Goal: Task Accomplishment & Management: Manage account settings

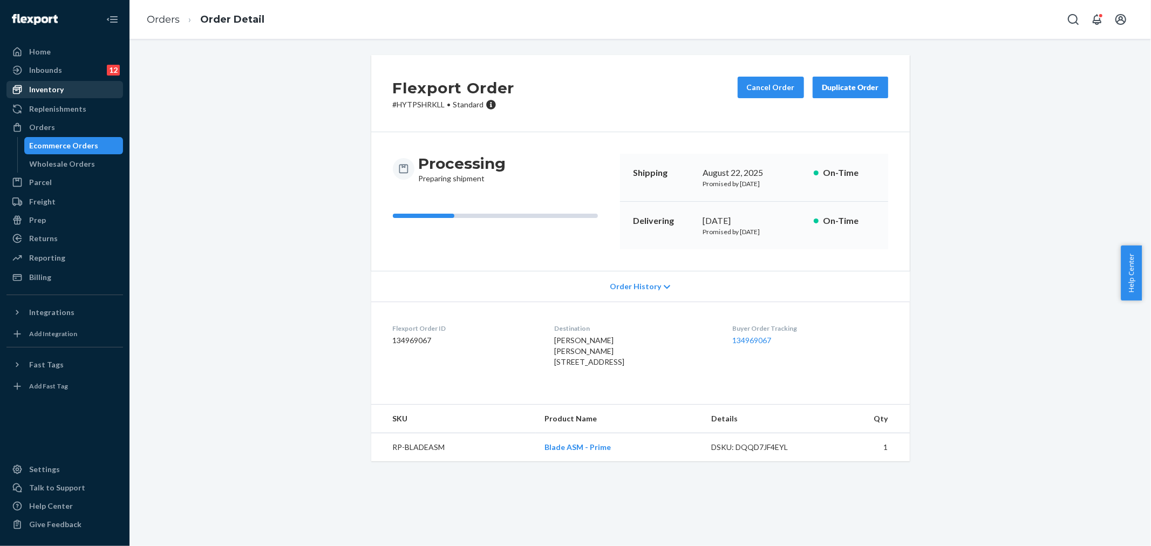
click at [51, 84] on div "Inventory" at bounding box center [46, 89] width 35 height 11
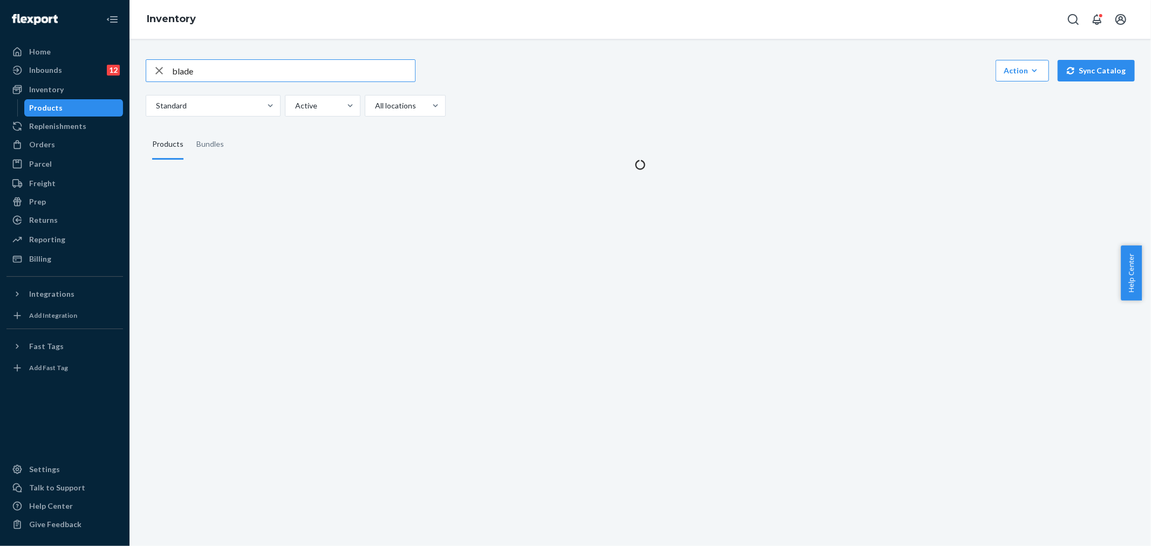
click at [317, 77] on input "blade" at bounding box center [293, 71] width 243 height 22
drag, startPoint x: 289, startPoint y: 73, endPoint x: 256, endPoint y: 76, distance: 33.0
click at [256, 76] on input "blade" at bounding box center [293, 71] width 243 height 22
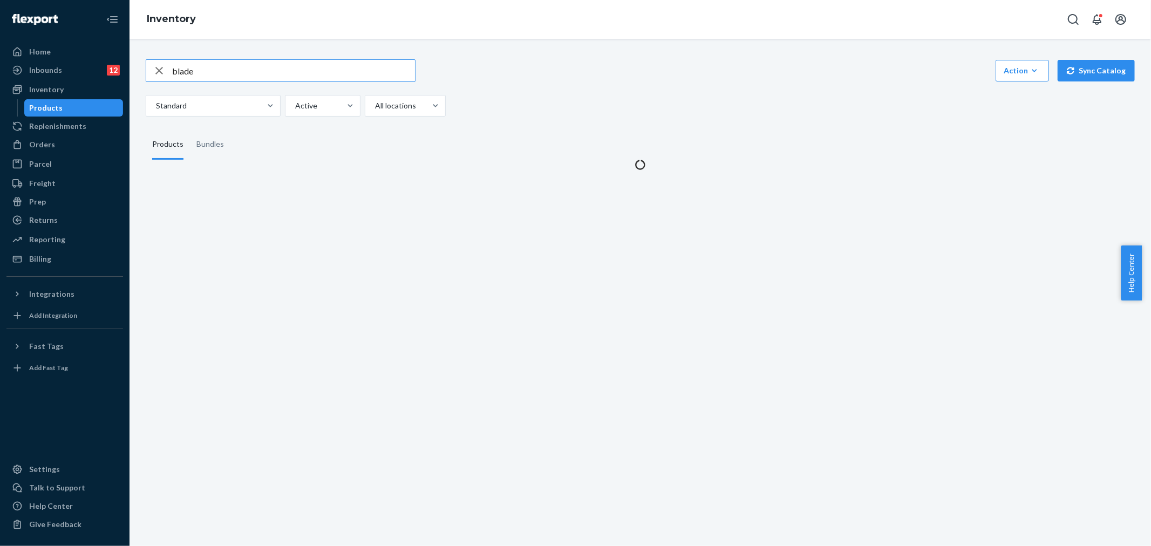
click at [256, 76] on input "blade" at bounding box center [293, 71] width 243 height 22
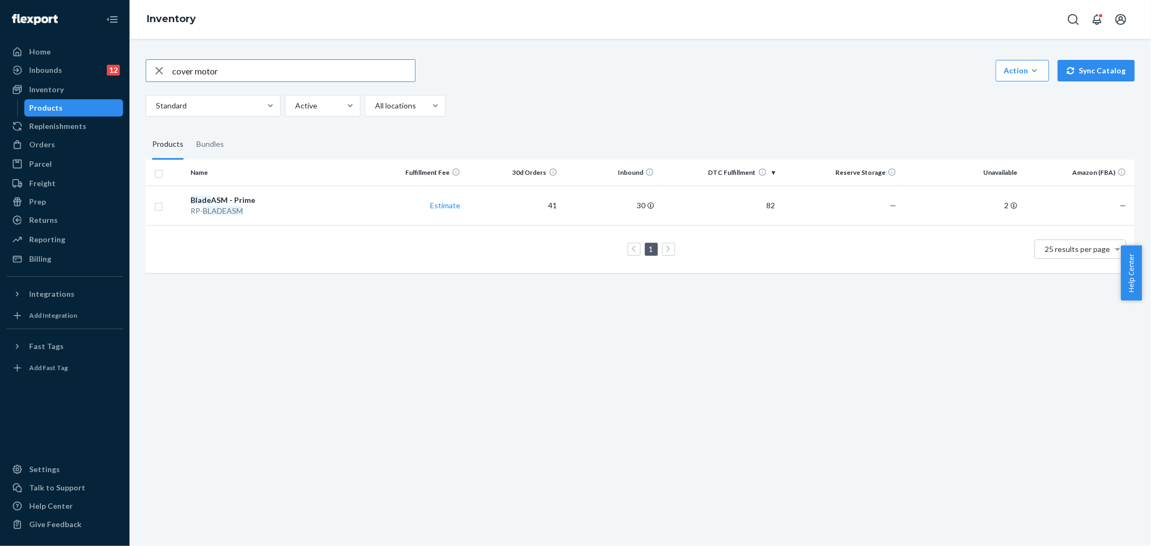
type input "cover motor"
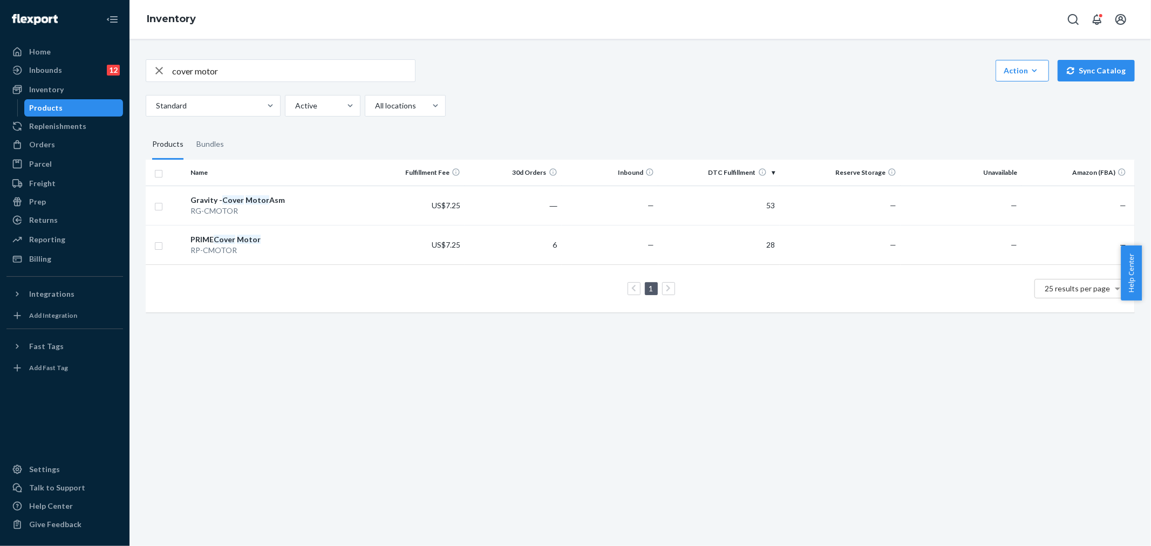
drag, startPoint x: 44, startPoint y: 59, endPoint x: 327, endPoint y: 50, distance: 283.0
click at [44, 59] on div "Home" at bounding box center [65, 51] width 114 height 15
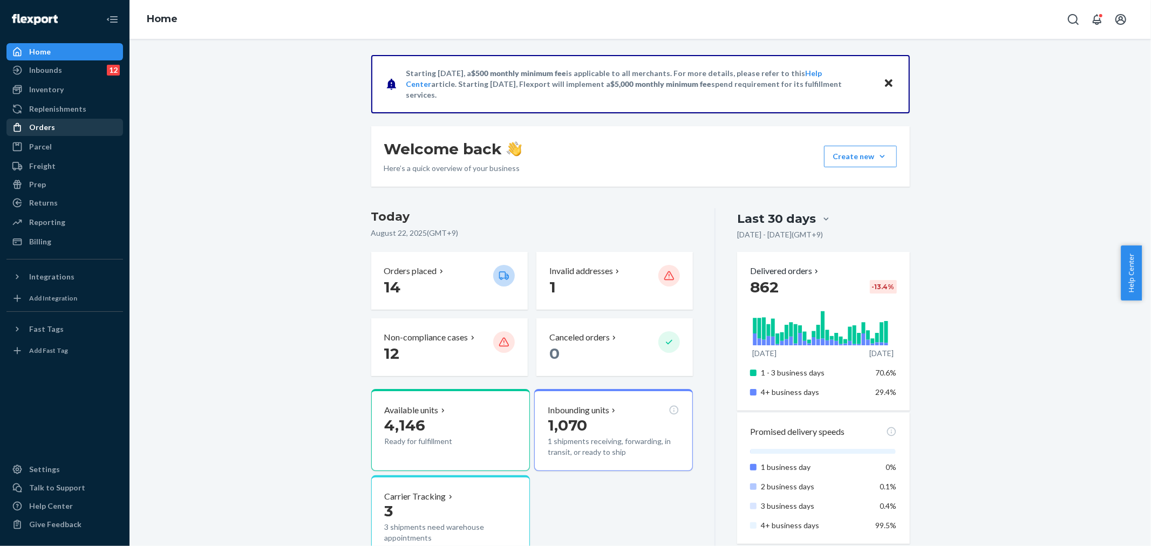
click at [54, 125] on div "Orders" at bounding box center [65, 127] width 114 height 15
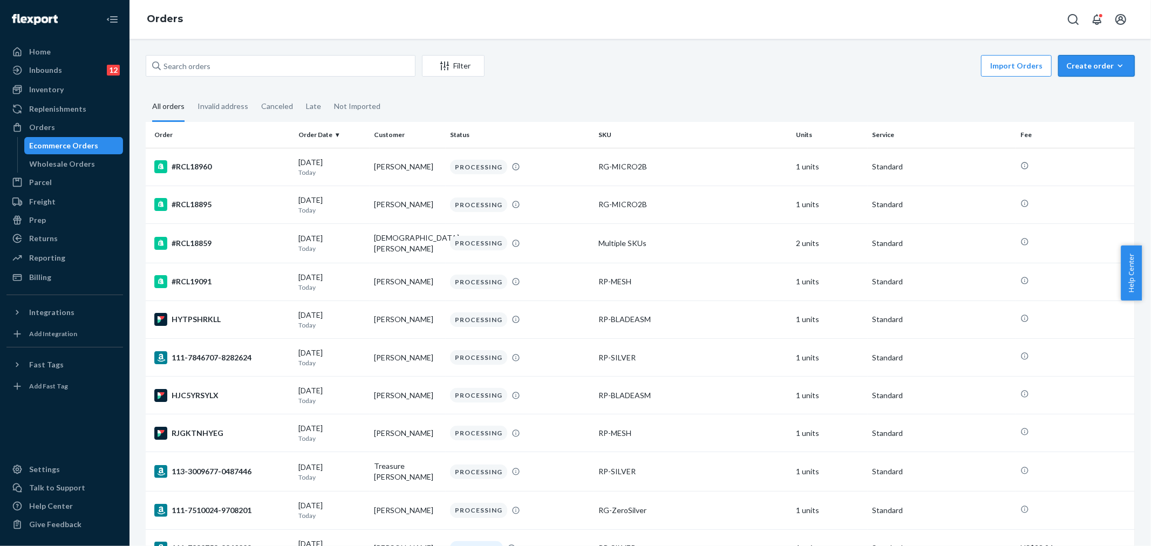
click at [1087, 61] on div "Create order" at bounding box center [1097, 65] width 60 height 11
click at [1086, 85] on button "Ecommerce order" at bounding box center [1113, 91] width 104 height 23
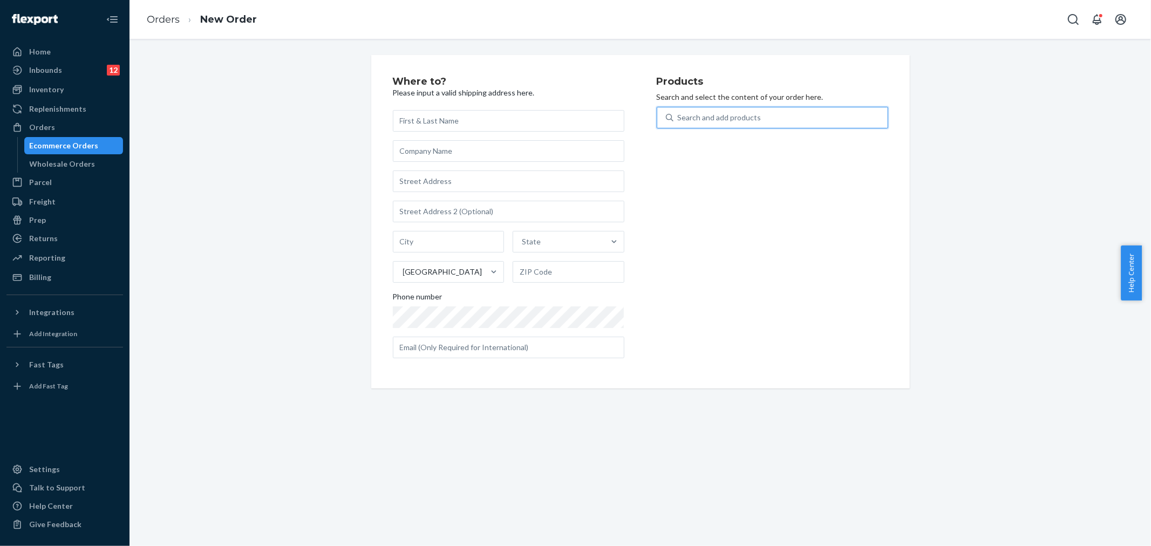
click at [730, 120] on div "Search and add products" at bounding box center [720, 117] width 84 height 11
click at [679, 120] on input "0 results available. Use Up and Down to choose options, press Enter to select t…" at bounding box center [678, 117] width 1 height 11
type input "ㅎ"
type input "cover mo"
click at [410, 119] on input "text" at bounding box center [509, 121] width 232 height 22
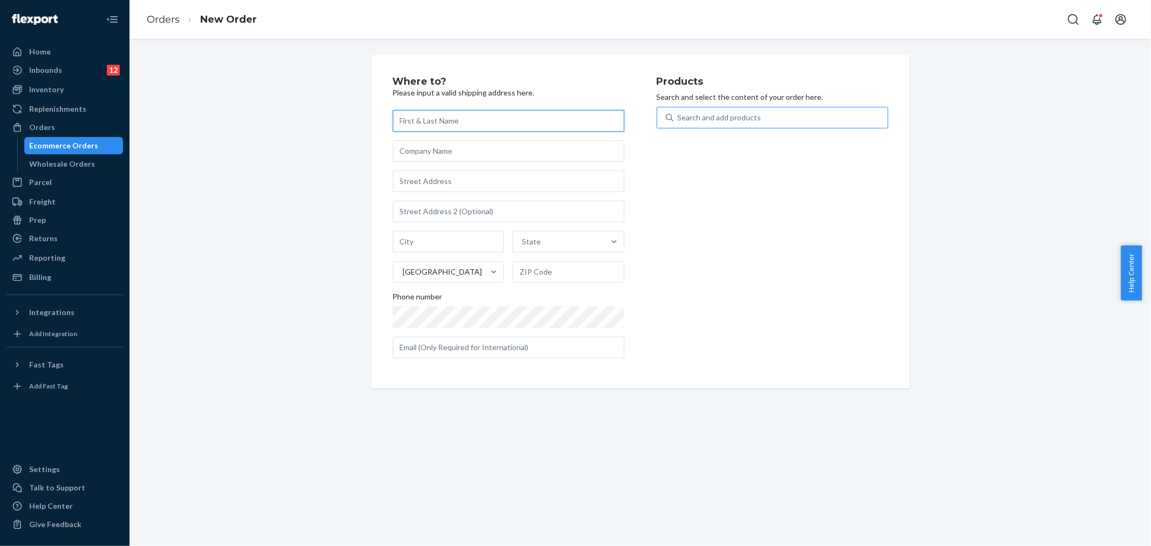
paste input "[PERSON_NAME]"
type input "[PERSON_NAME]"
click at [420, 157] on input "text" at bounding box center [509, 151] width 232 height 22
paste input "[PERSON_NAME]"
type input "[PERSON_NAME]"
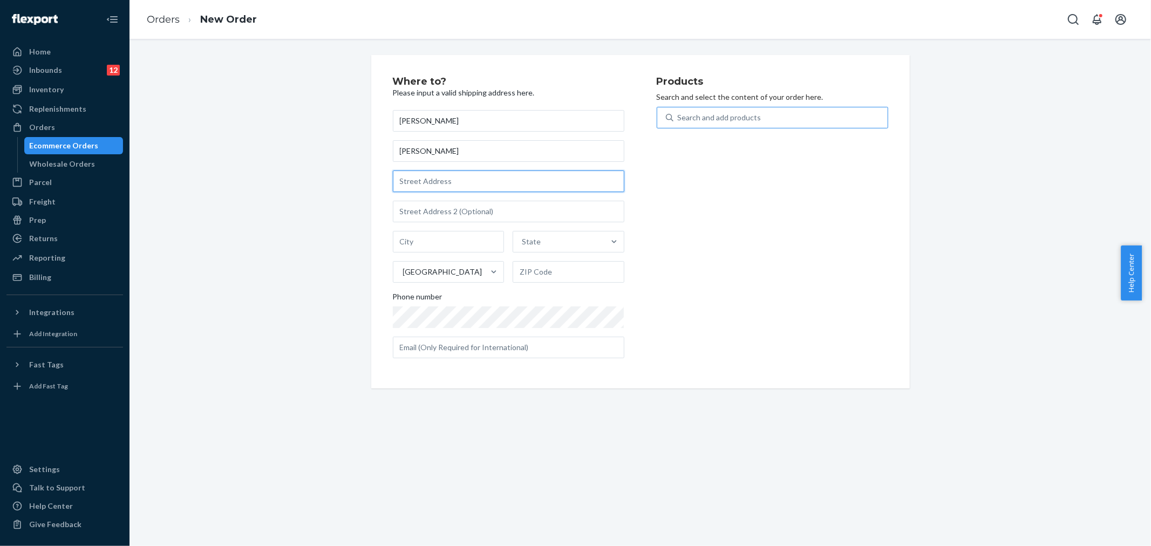
click at [431, 191] on input "text" at bounding box center [509, 182] width 232 height 22
paste input "[STREET_ADDRESS][PERSON_NAME]"
click at [427, 190] on input "[STREET_ADDRESS][PERSON_NAME]" at bounding box center [509, 182] width 232 height 22
type input "[STREET_ADDRESS]"
type input "[PERSON_NAME]"
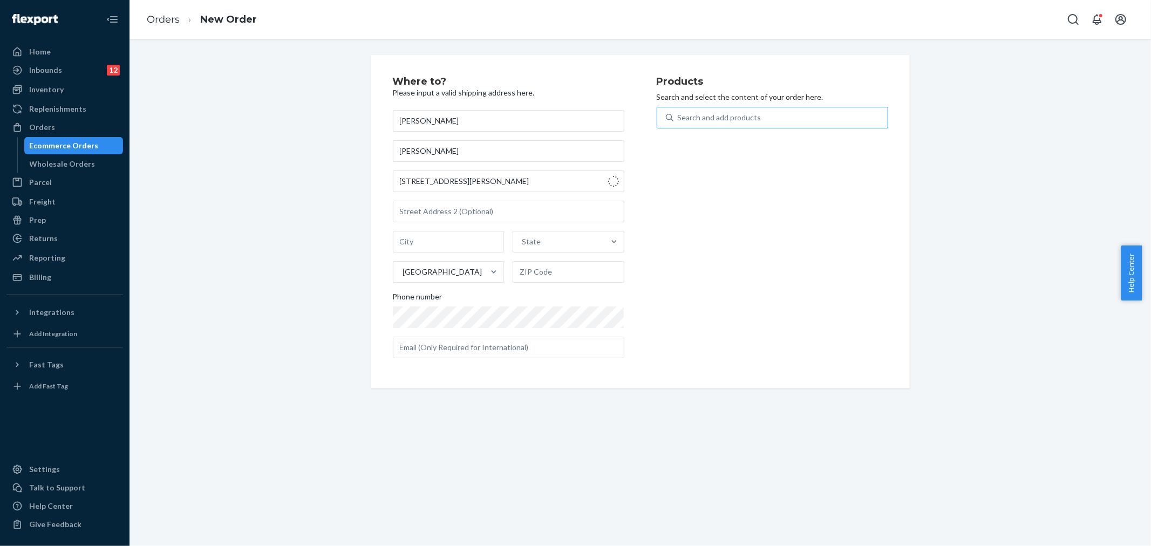
type input "18428"
click at [475, 328] on div "[PERSON_NAME] [PERSON_NAME] [STREET_ADDRESS][PERSON_NAME][US_STATE] Phone number" at bounding box center [509, 234] width 232 height 248
click at [498, 348] on input "text" at bounding box center [509, 348] width 232 height 22
paste input "[PERSON_NAME][EMAIL_ADDRESS][PERSON_NAME][DOMAIN_NAME]"
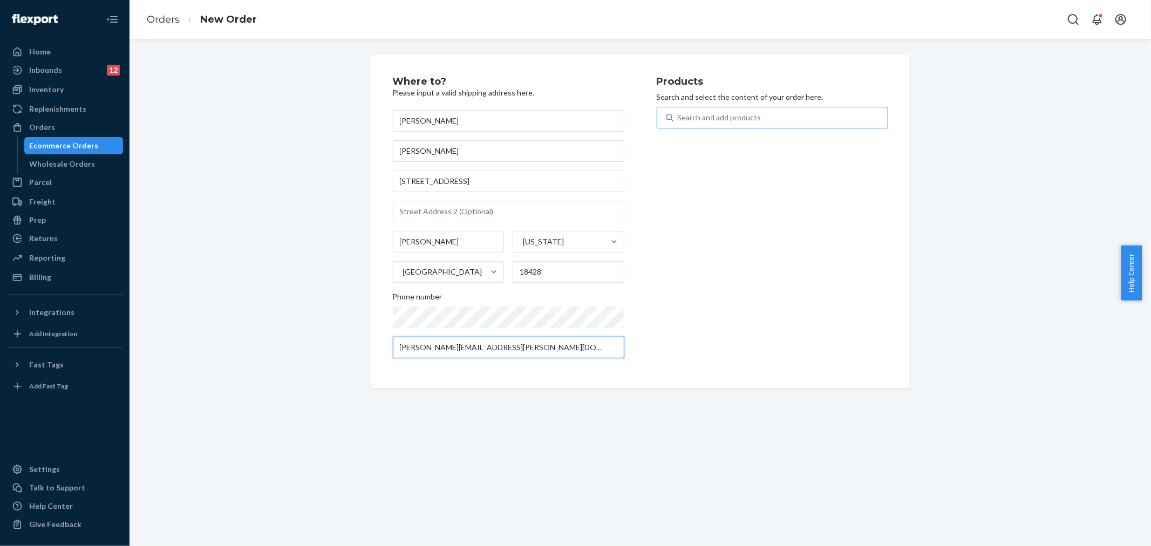
type input "[PERSON_NAME][EMAIL_ADDRESS][PERSON_NAME][DOMAIN_NAME]"
click at [696, 107] on div "Search and add products" at bounding box center [773, 118] width 232 height 22
click at [679, 112] on input "Search and add products" at bounding box center [678, 117] width 1 height 11
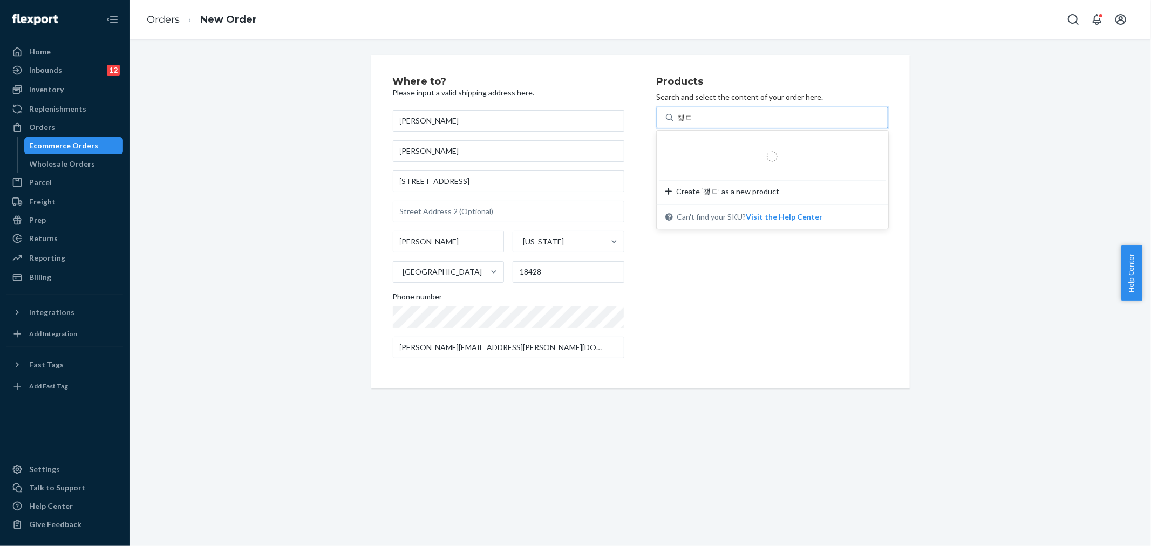
type input "챞"
type input "cover motor"
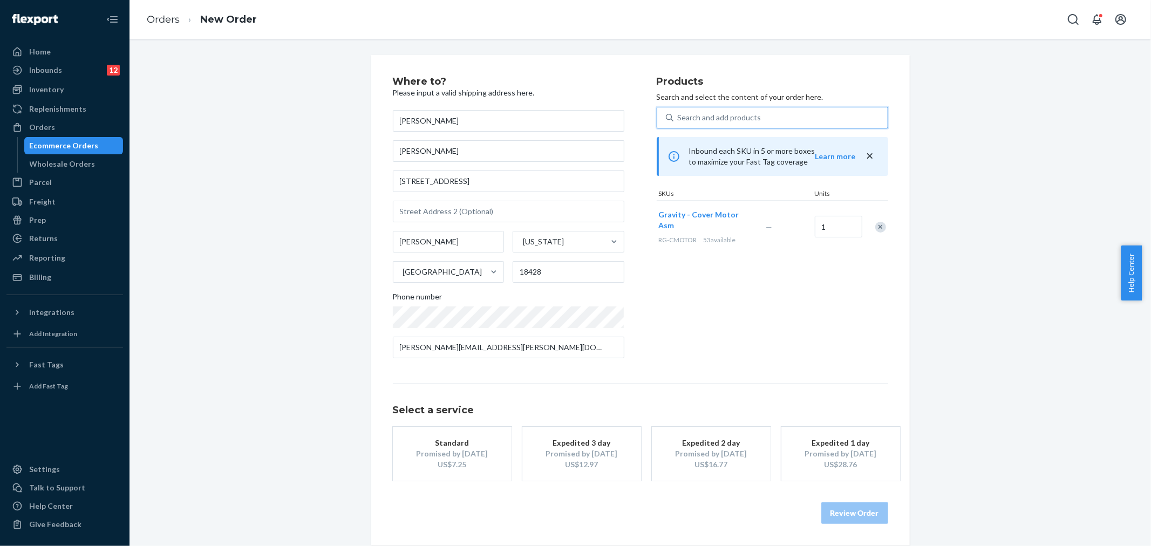
click at [797, 116] on div "Search and add products" at bounding box center [781, 117] width 214 height 19
click at [679, 116] on input "0 results available. Select is focused ,type to refine list, press Down to open…" at bounding box center [678, 117] width 1 height 11
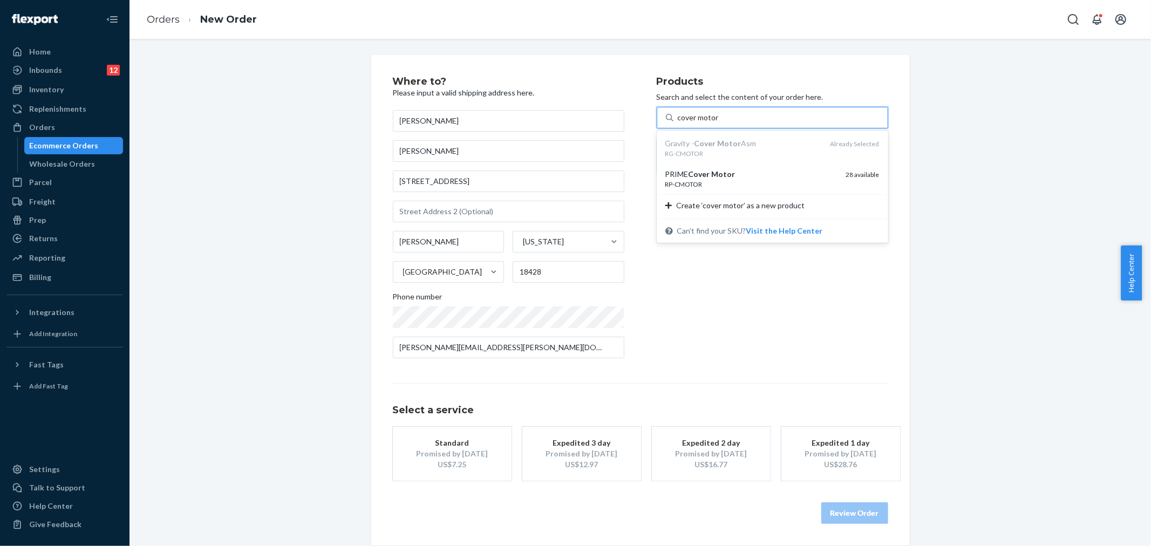
type input "cover motor"
click at [709, 322] on div "Products Search and select the content of your order here. option undefined foc…" at bounding box center [773, 222] width 232 height 290
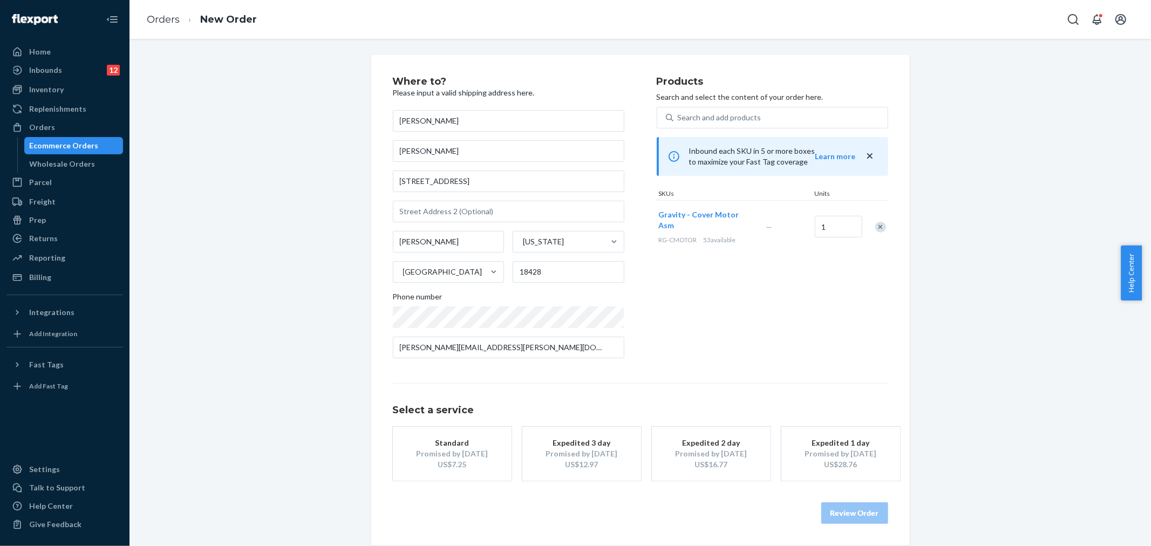
click at [433, 455] on div "Promised by [DATE]" at bounding box center [452, 454] width 86 height 11
click at [844, 515] on button "Review Order" at bounding box center [854, 513] width 67 height 22
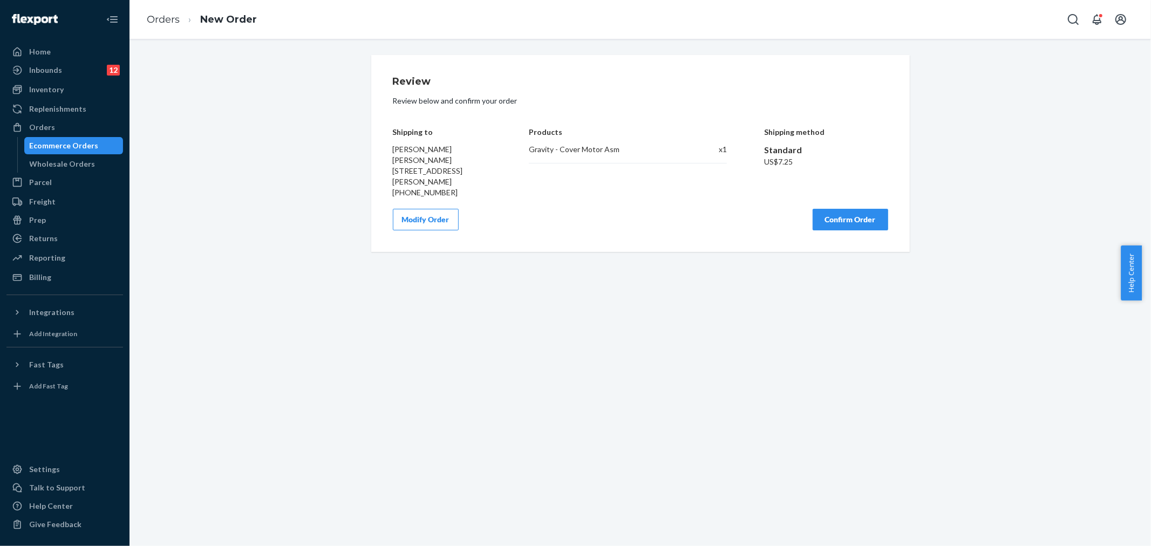
click at [848, 227] on button "Confirm Order" at bounding box center [851, 220] width 76 height 22
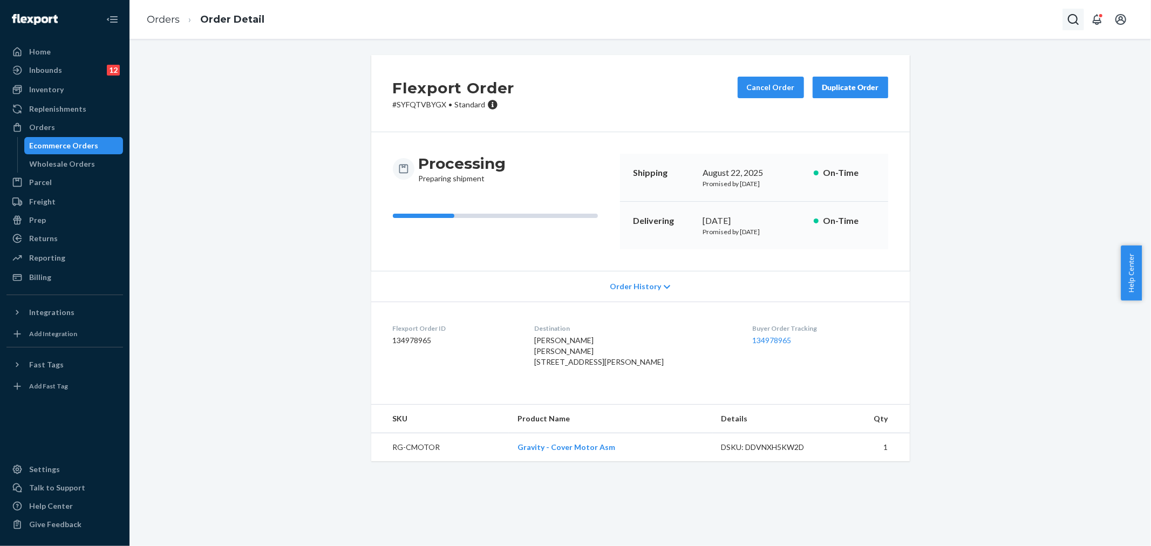
click at [1074, 20] on icon "Open Search Box" at bounding box center [1073, 19] width 13 height 13
click at [986, 17] on input "Search Input" at bounding box center [993, 19] width 133 height 11
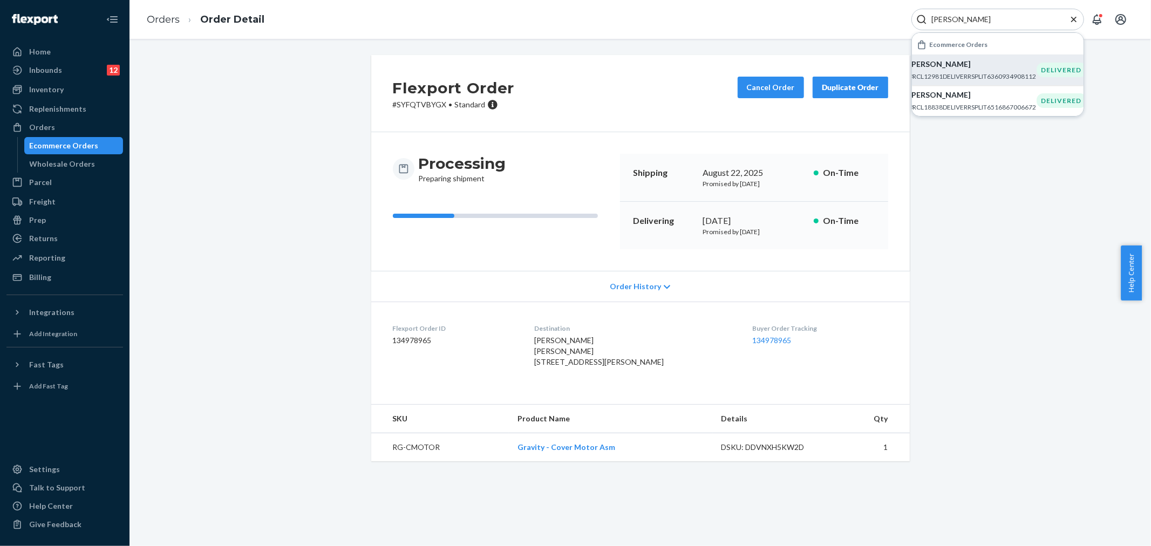
type input "[PERSON_NAME]"
click at [963, 68] on p "[PERSON_NAME]" at bounding box center [972, 64] width 127 height 11
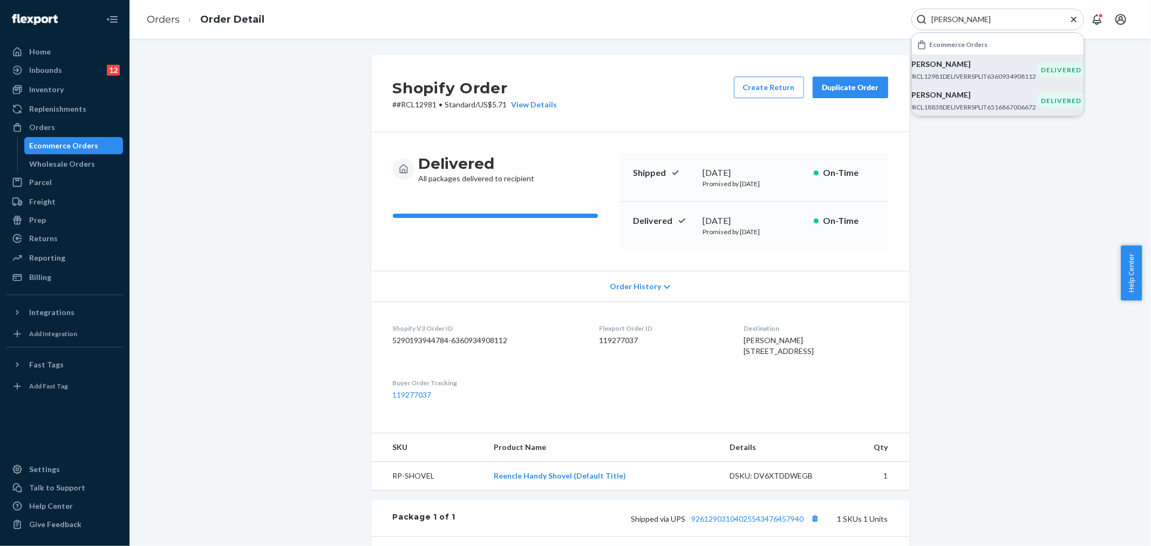
click at [963, 101] on div "[PERSON_NAME] #RCL18838DELIVERRSPLIT6516867006672" at bounding box center [972, 101] width 127 height 22
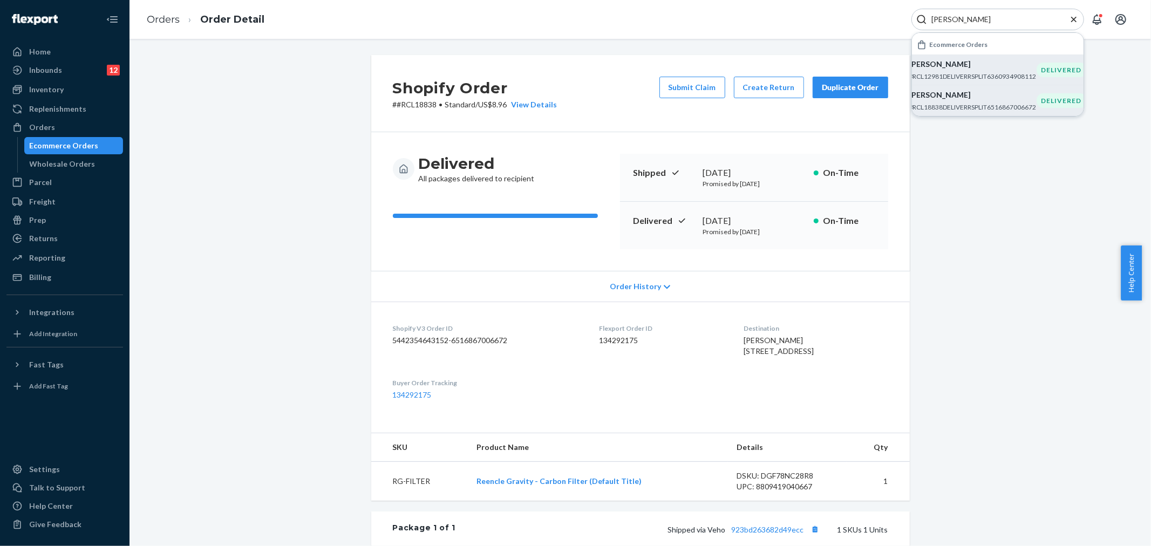
click at [969, 212] on div "Shopify Order # #RCL18838 • Standard / US$8.96 View Details Submit Claim Create…" at bounding box center [641, 410] width 1006 height 711
click at [986, 206] on div "Shopify Order # #RCL18838 • Standard / US$8.96 View Details Submit Claim Create…" at bounding box center [641, 410] width 1006 height 711
click at [693, 132] on div "Delivered All packages delivered to recipient Shipped [DATE] Promised by [DATE]…" at bounding box center [640, 201] width 539 height 139
click at [562, 252] on div "Delivered All packages delivered to recipient Shipped [DATE] Promised by [DATE]…" at bounding box center [640, 201] width 539 height 139
click at [781, 86] on button "Create Return" at bounding box center [769, 88] width 70 height 22
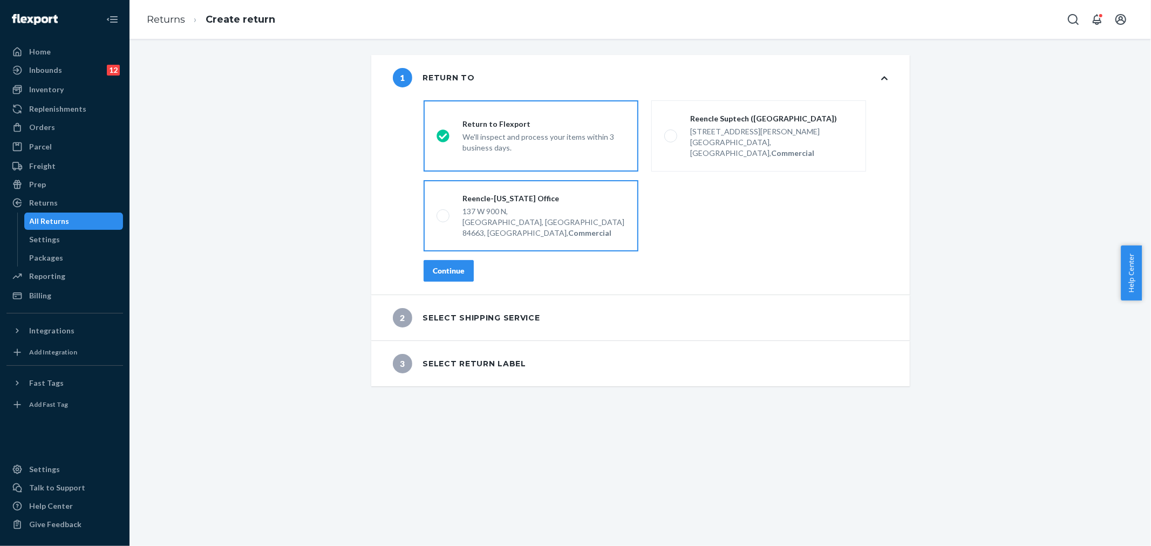
click at [487, 180] on label "Reencle-[US_STATE] Office [STREET_ADDRESS], Commercial" at bounding box center [531, 215] width 215 height 71
click at [444, 213] on input "Reencle-[US_STATE] Office [STREET_ADDRESS], Commercial" at bounding box center [440, 216] width 7 height 7
radio input "true"
click at [450, 266] on div "Continue" at bounding box center [449, 271] width 32 height 11
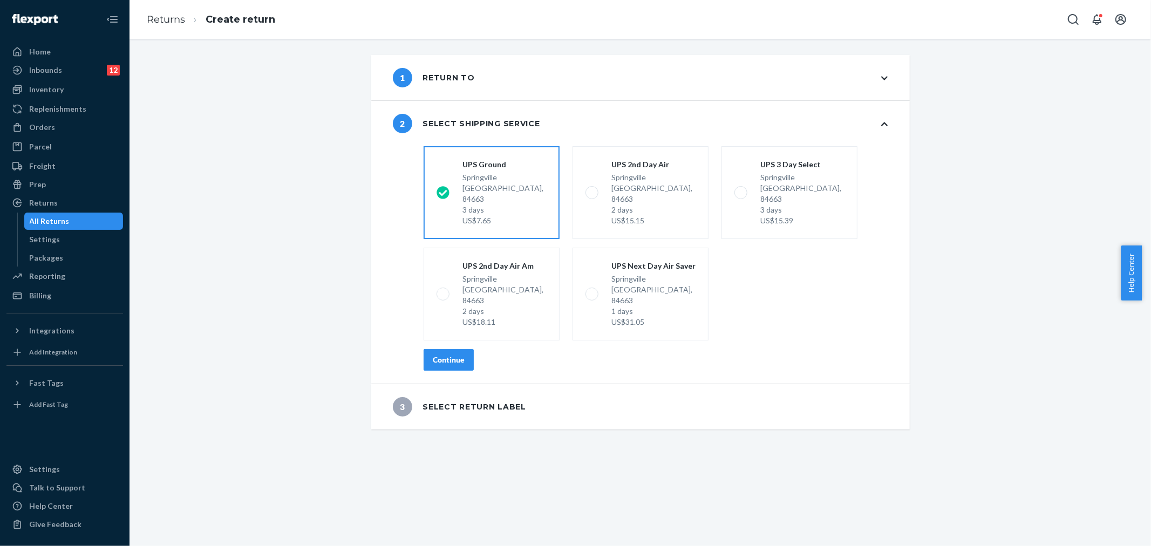
click at [456, 349] on button "Continue" at bounding box center [449, 360] width 50 height 22
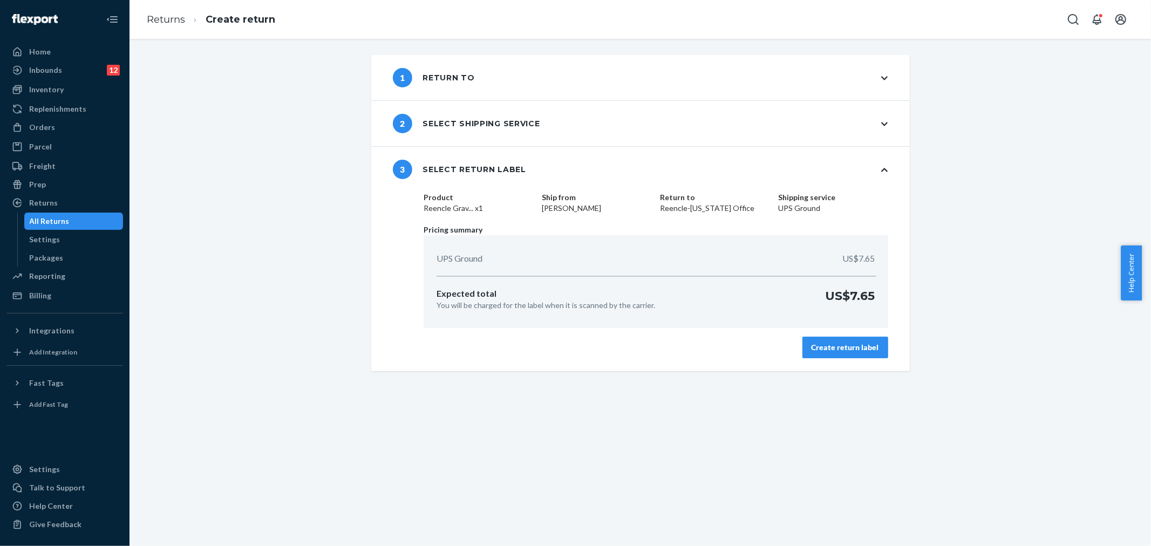
click at [845, 344] on div "Create return label" at bounding box center [845, 347] width 67 height 11
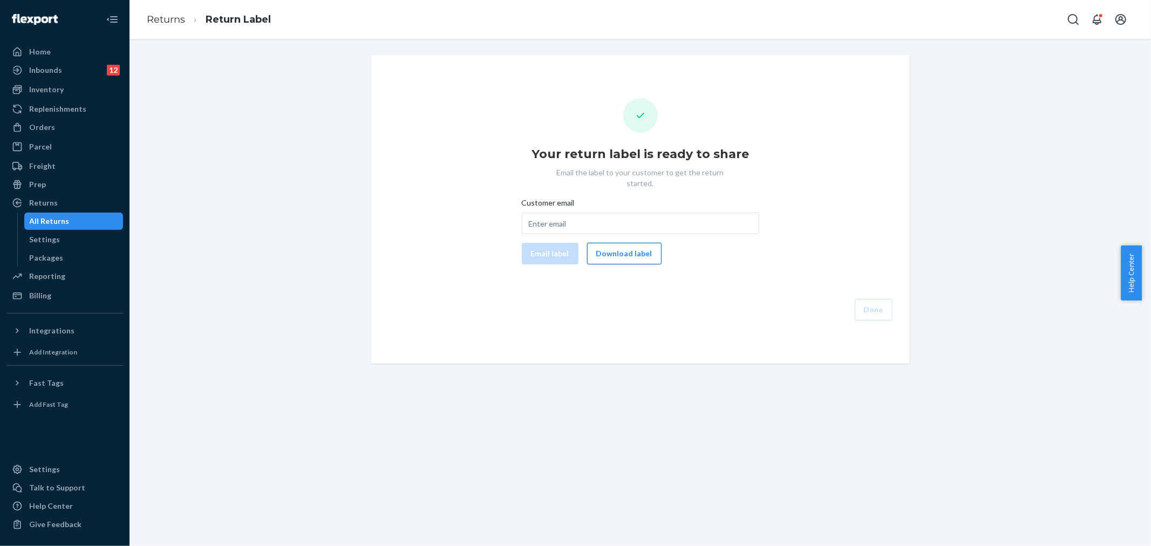
click at [606, 243] on button "Download label" at bounding box center [624, 254] width 74 height 22
